Goal: Information Seeking & Learning: Learn about a topic

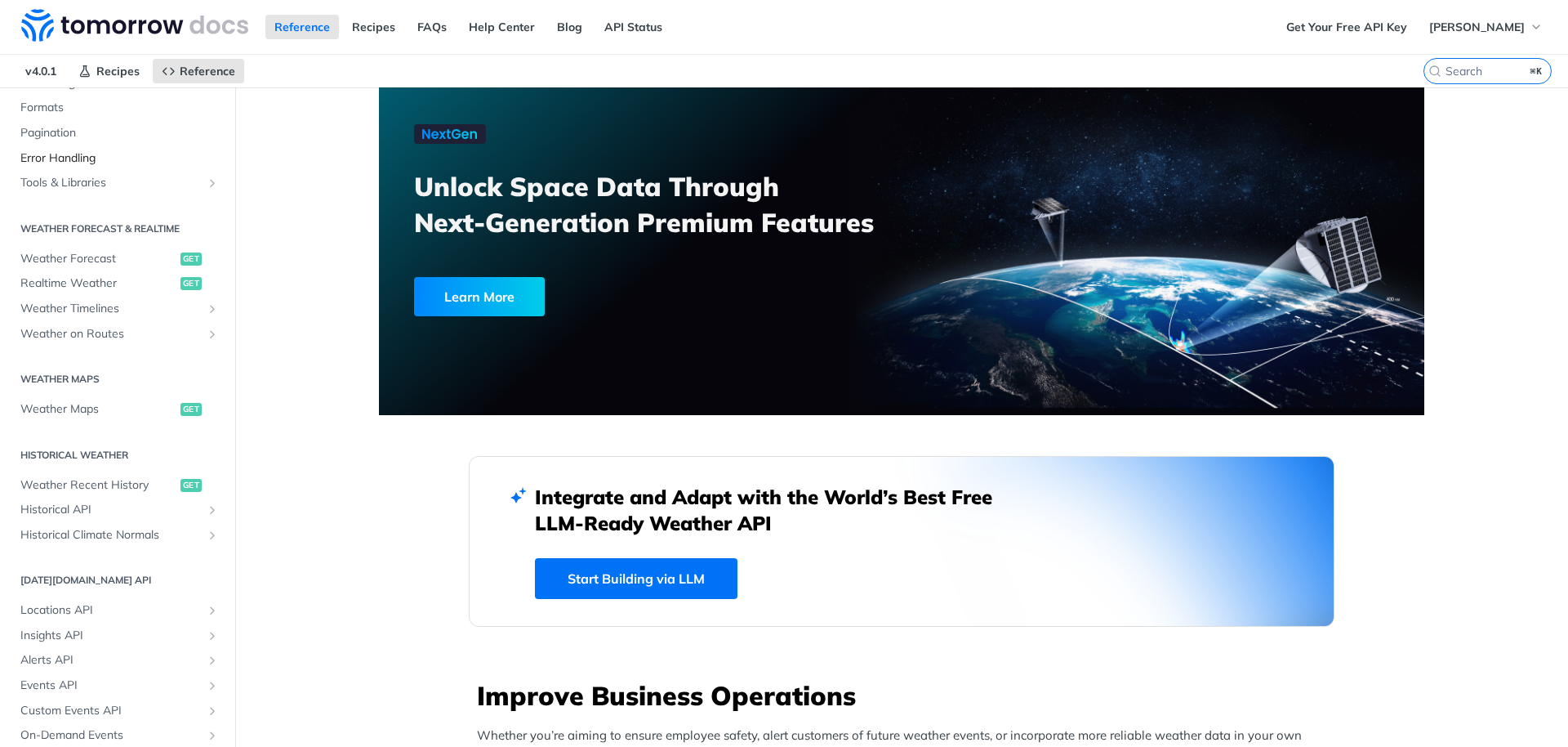
scroll to position [339, 0]
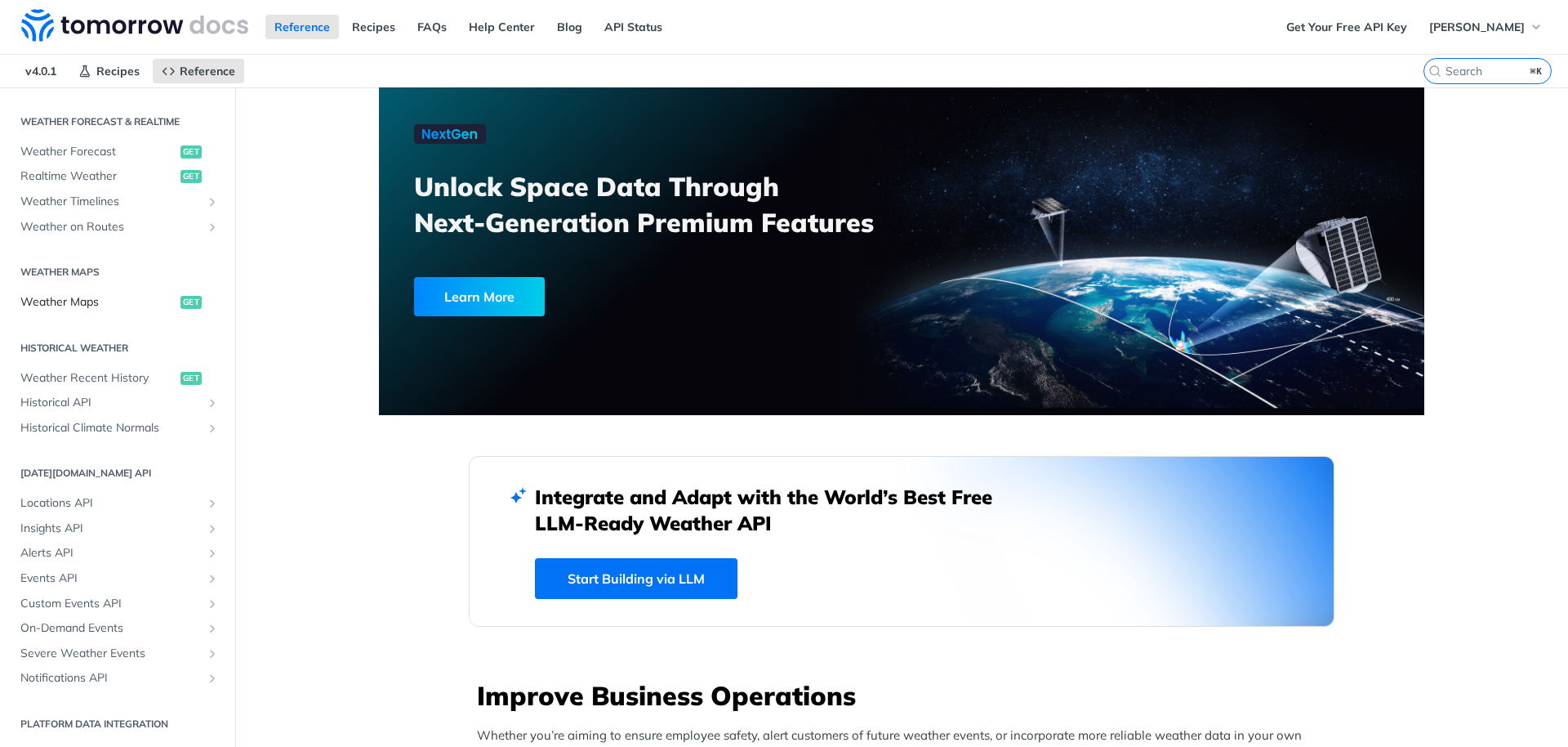
click at [145, 310] on link "Weather Maps get" at bounding box center [117, 302] width 210 height 24
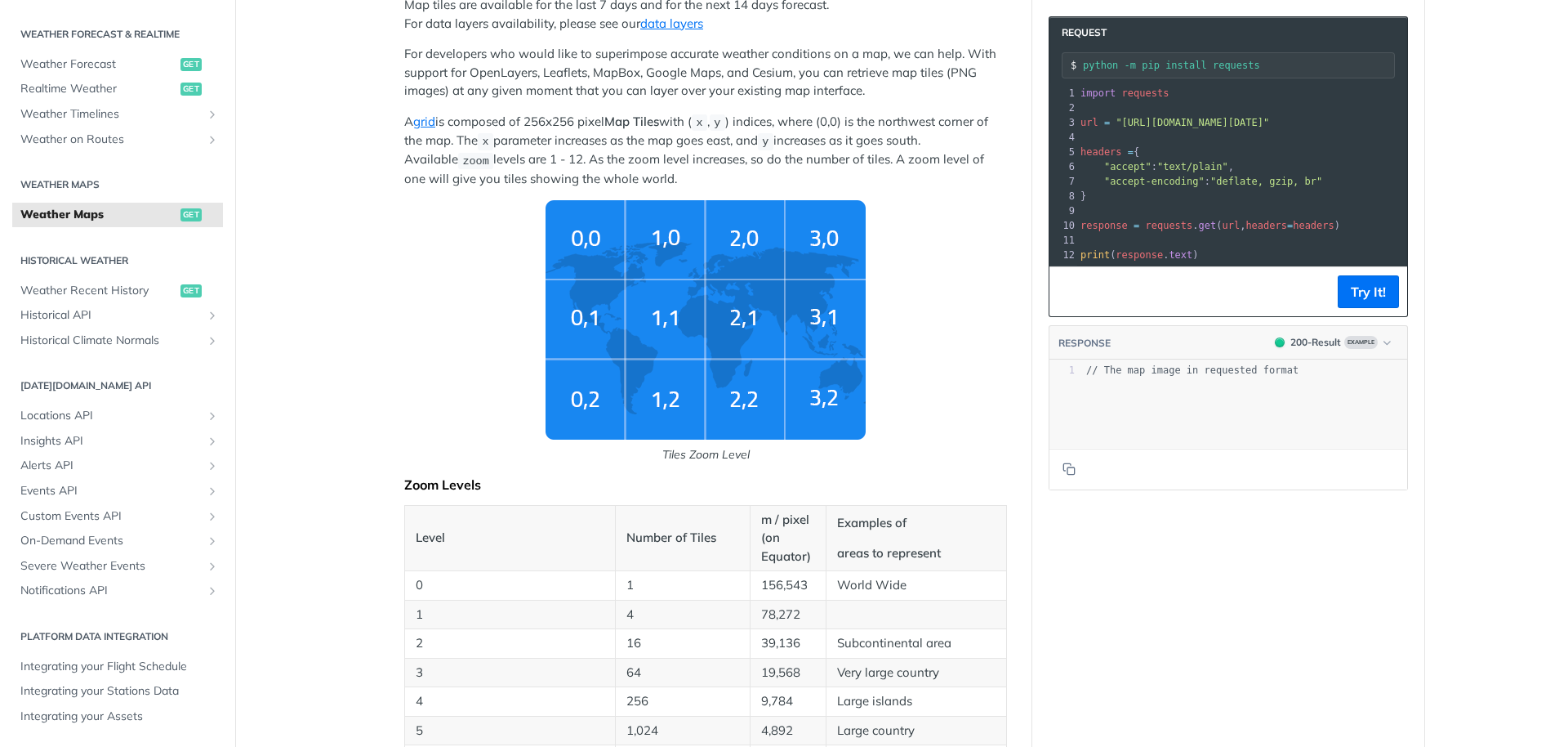
scroll to position [516, 0]
